Goal: Navigation & Orientation: Find specific page/section

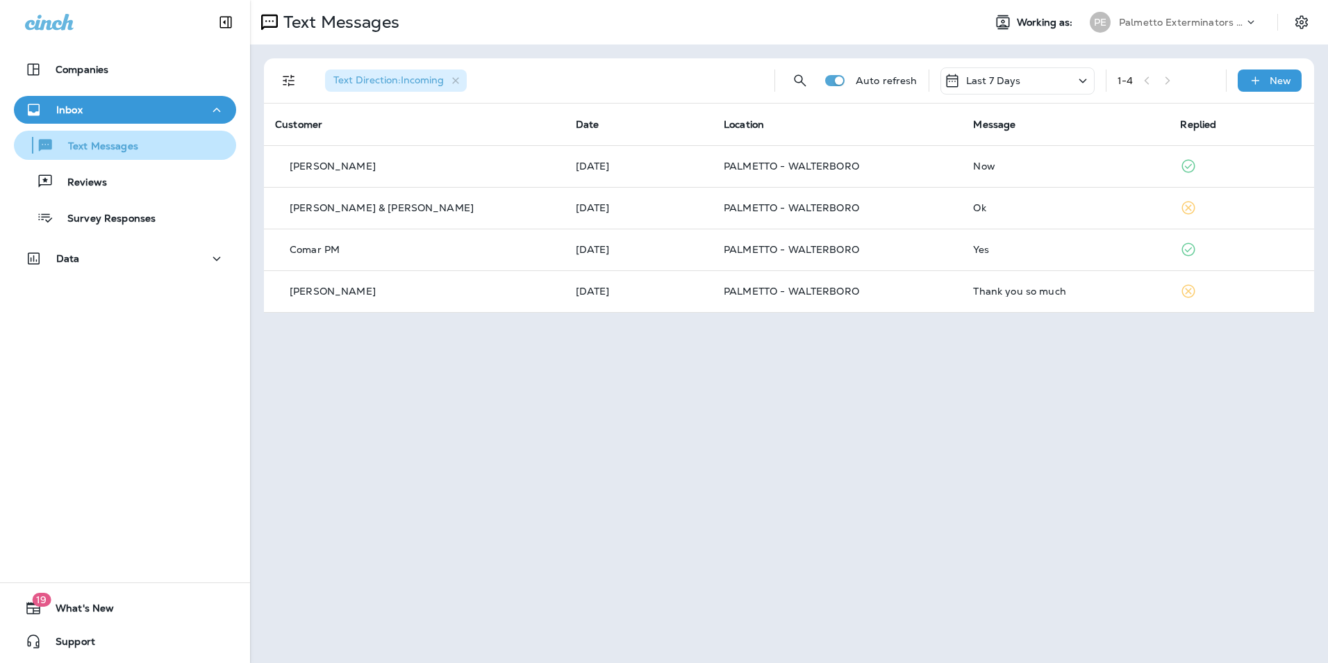
click at [149, 142] on div "Text Messages" at bounding box center [124, 145] width 211 height 21
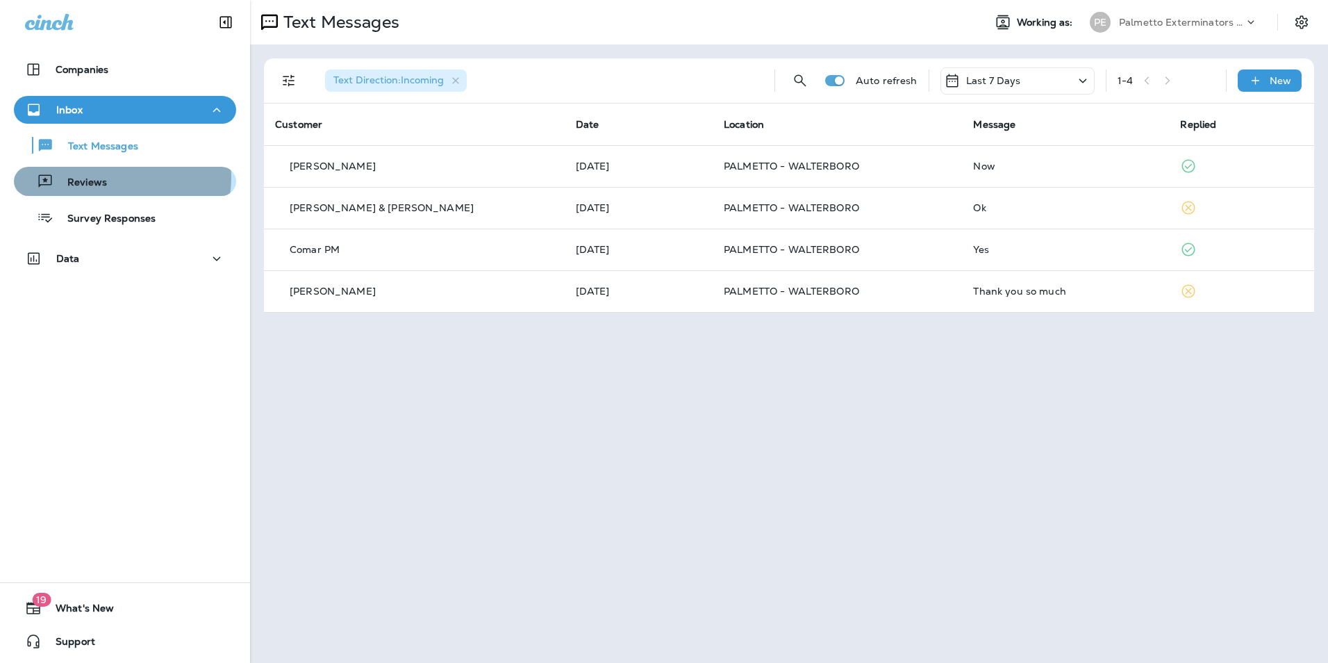
click at [118, 178] on div "Reviews" at bounding box center [124, 181] width 211 height 21
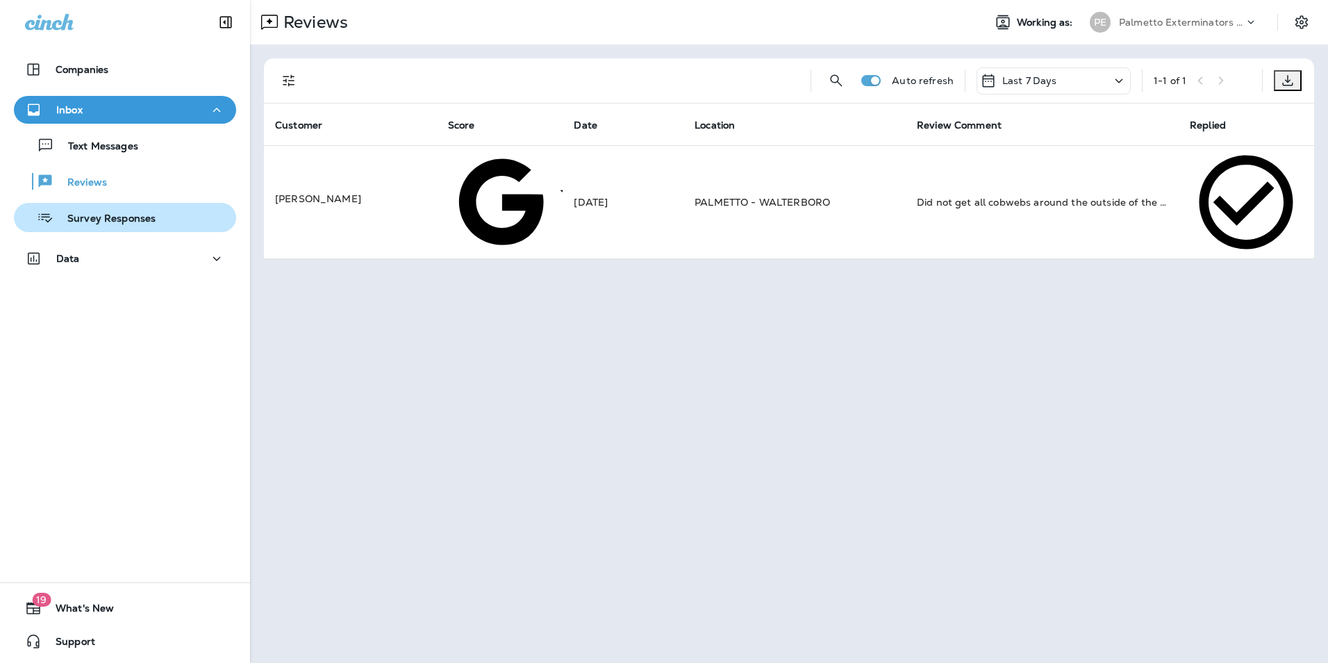
click at [106, 211] on div "Survey Responses" at bounding box center [87, 217] width 136 height 21
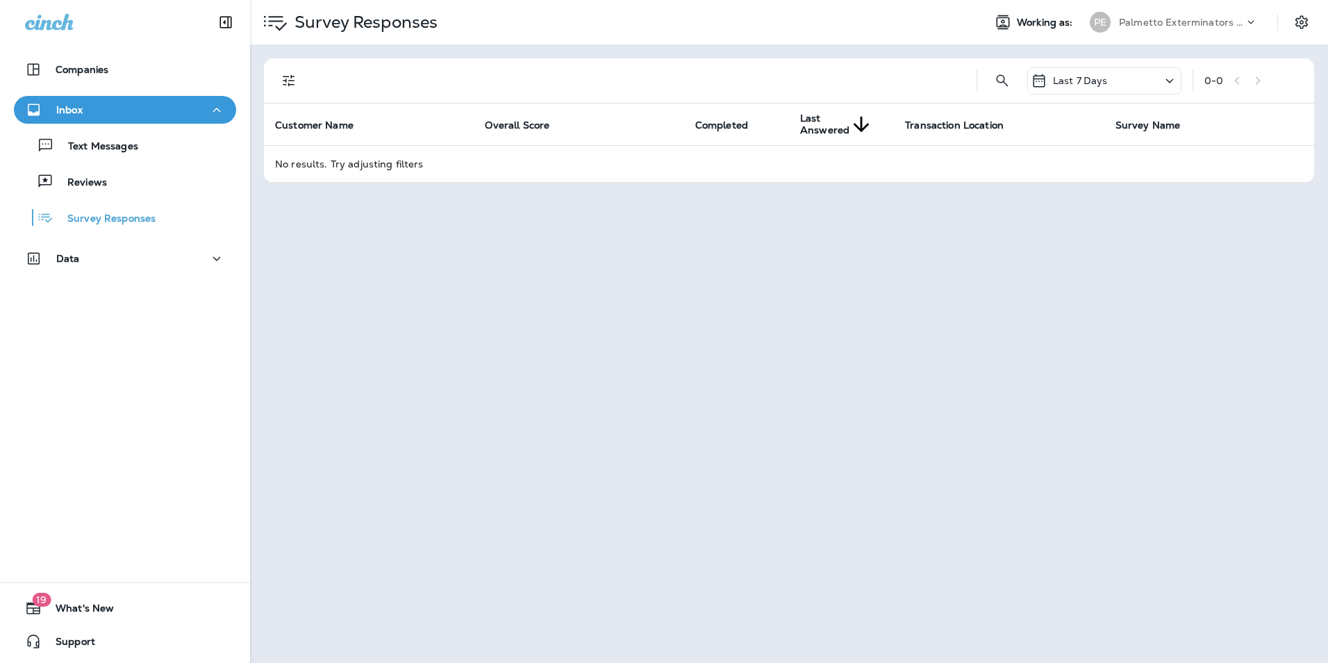
click at [108, 162] on div "Text Messages Reviews Survey Responses" at bounding box center [125, 178] width 222 height 108
click at [110, 147] on p "Text Messages" at bounding box center [96, 146] width 84 height 13
